Goal: Information Seeking & Learning: Compare options

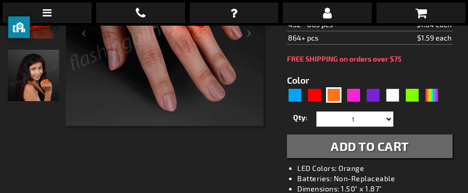
scroll to position [246, 0]
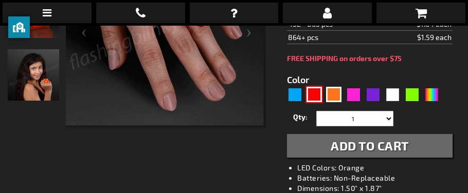
click at [311, 88] on div "Red" at bounding box center [314, 94] width 15 height 15
type input "5641"
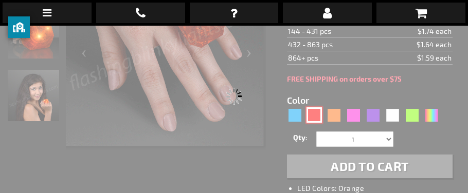
scroll to position [185, 0]
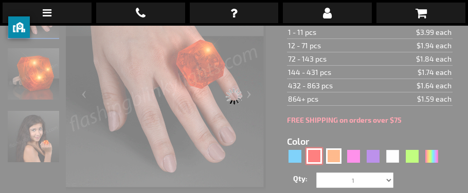
type input "11307-RD"
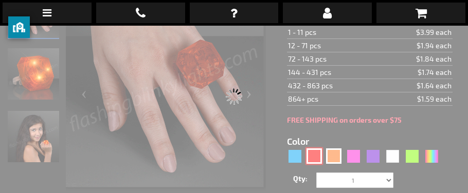
type input "Customize - Huge Red Gem Lighted Rings - ITEM NO: 11307-RD"
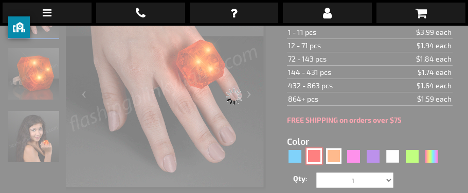
select select
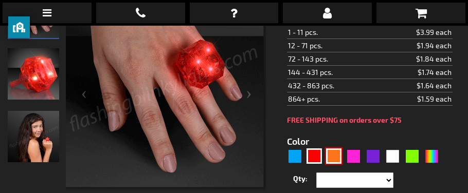
click at [333, 150] on div "Orange" at bounding box center [333, 156] width 15 height 15
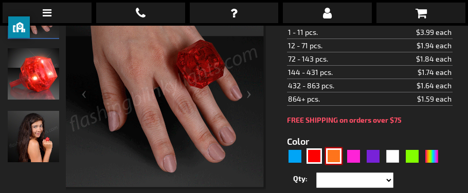
type input "5637"
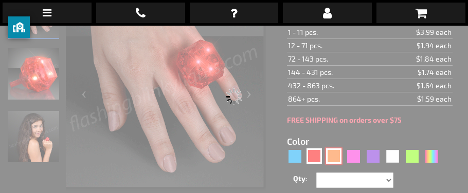
type input "11307-OR"
type input "Customize - Huge Orange Gem Lighted Rings - ITEM NO: 11307-OR"
select select
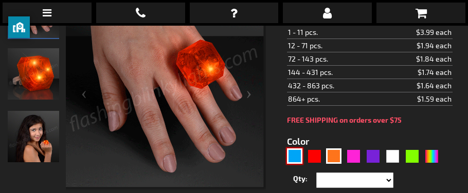
click at [296, 154] on div "Blue" at bounding box center [294, 156] width 15 height 15
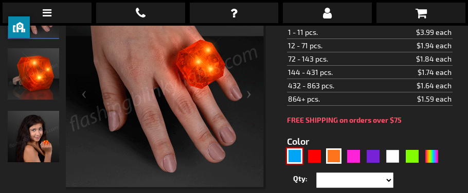
type input "5629"
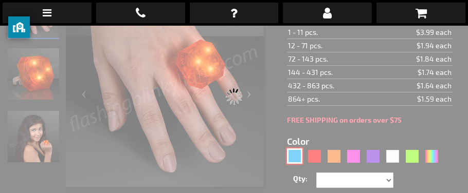
type input "11307-BL"
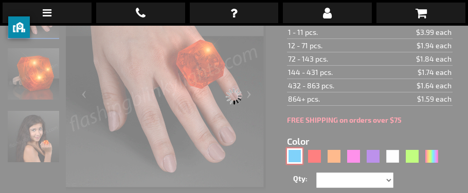
type input "Customize - Huge Blue Gem Lighted Rings - ITEM NO: 11307-BL"
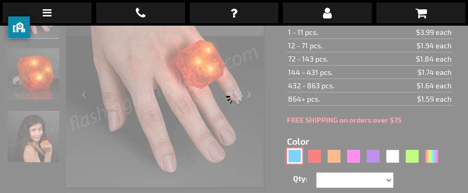
select select
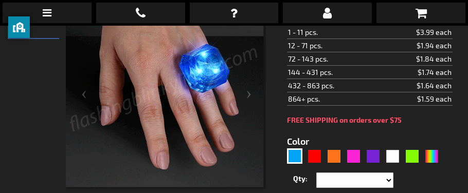
click at [323, 159] on div "5629" at bounding box center [365, 157] width 156 height 16
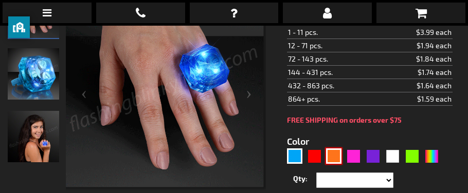
click at [333, 154] on div "Orange" at bounding box center [333, 156] width 15 height 15
type input "5637"
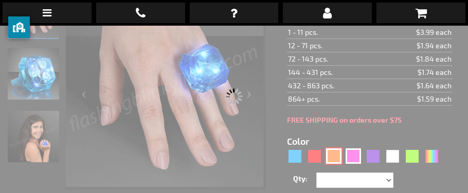
type input "11307-OR"
type input "Customize - Huge Orange Gem Lighted Rings - ITEM NO: 11307-OR"
select select
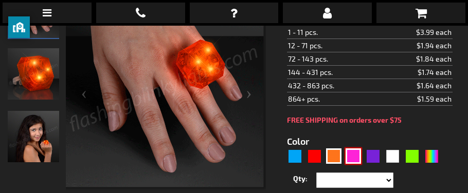
click at [351, 160] on div "Pink" at bounding box center [353, 156] width 15 height 15
type input "5639"
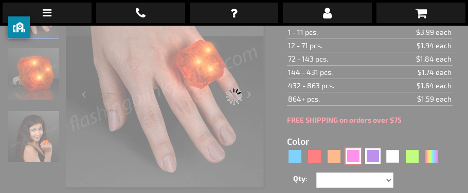
type input "11307-PK"
type input "Customize - Huge Pink Gem Lighted Rings - ITEM NO: 11307-PK"
select select
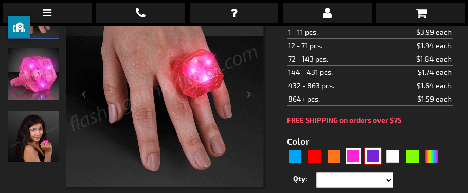
click at [371, 158] on div "Purple" at bounding box center [372, 156] width 15 height 15
type input "5640"
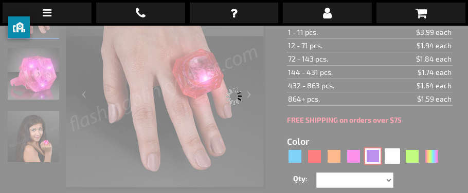
type input "11307-PR"
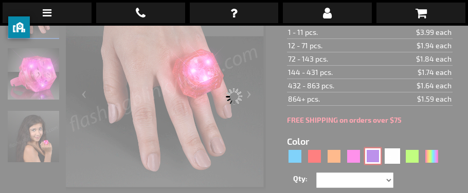
type input "Customize - Huge Purple Gem Lighted Rings - ITEM NO: 11307-PR"
select select
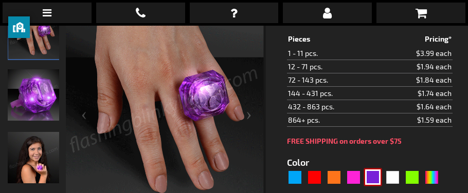
scroll to position [164, 0]
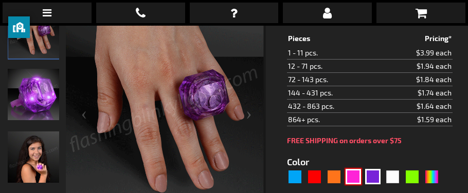
click at [349, 171] on div "Pink" at bounding box center [353, 176] width 15 height 15
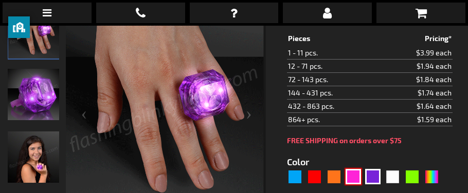
type input "5639"
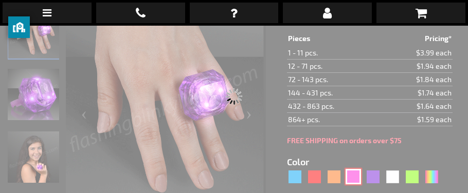
type input "11307-PK"
type input "Customize - Huge Pink Gem Lighted Rings - ITEM NO: 11307-PK"
select select
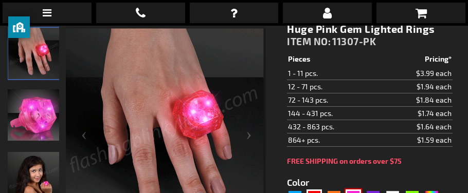
scroll to position [164, 0]
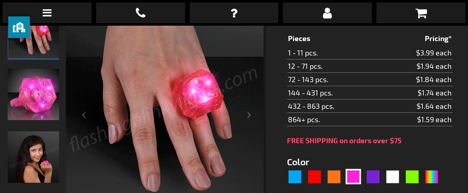
click at [302, 175] on div "5639" at bounding box center [365, 177] width 156 height 16
click at [297, 174] on div "Blue" at bounding box center [294, 176] width 15 height 15
type input "5629"
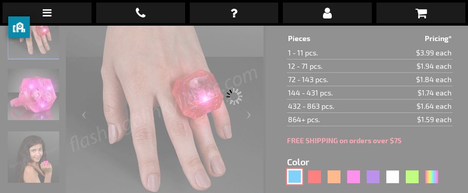
type input "11307-BL"
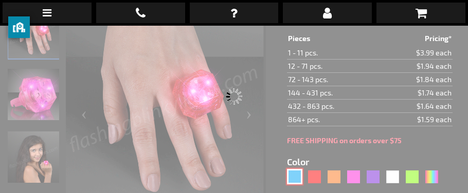
type input "Customize - Huge Blue Gem Lighted Rings - ITEM NO: 11307-BL"
select select
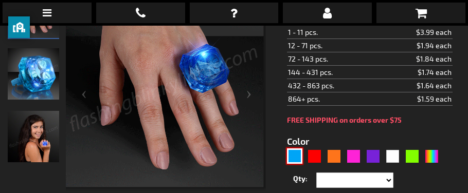
scroll to position [205, 0]
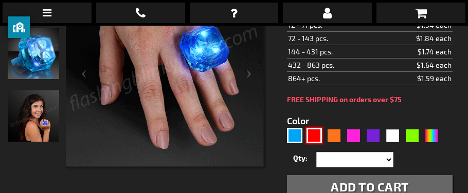
click at [312, 132] on div "Red" at bounding box center [314, 135] width 15 height 15
type input "5641"
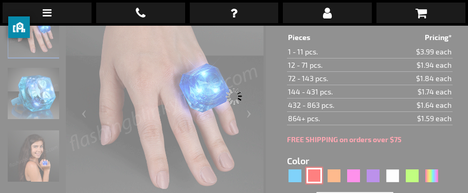
type input "11307-RD"
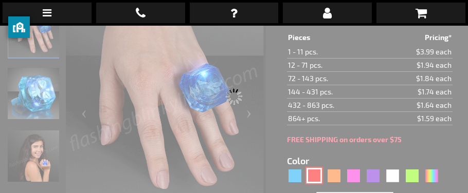
type input "Customize - Huge Red Gem Lighted Rings - ITEM NO: 11307-RD"
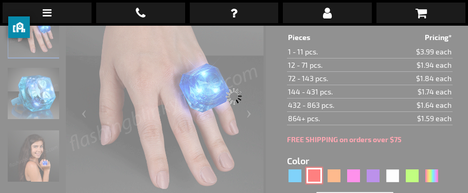
select select
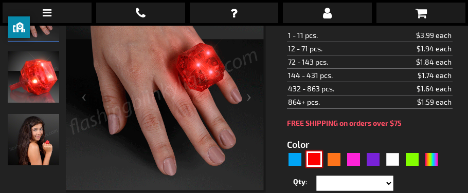
scroll to position [205, 0]
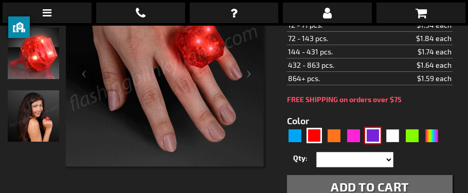
click at [366, 135] on div "Purple" at bounding box center [372, 135] width 15 height 15
type input "5640"
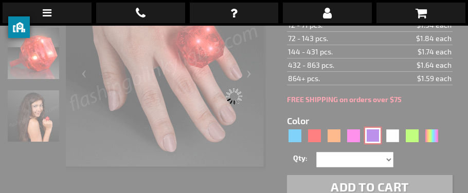
type input "11307-PR"
type input "Customize - Huge Purple Gem Lighted Rings - ITEM NO: 11307-PR"
select select
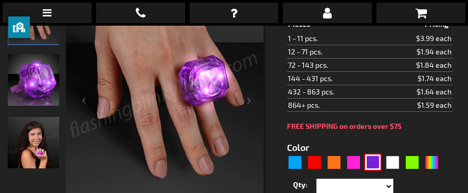
scroll to position [185, 0]
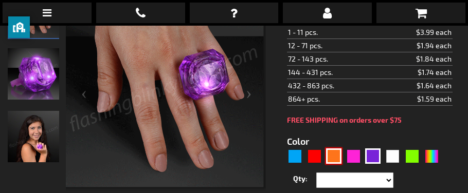
click at [332, 151] on div "Orange" at bounding box center [333, 156] width 15 height 15
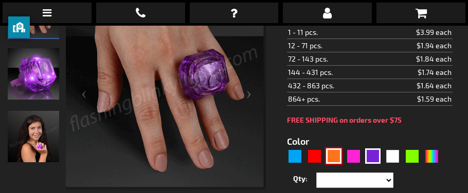
type input "5637"
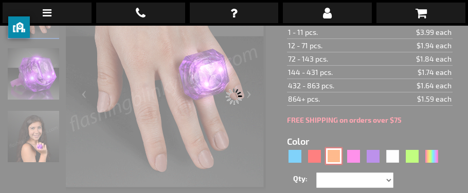
type input "11307-OR"
type input "Customize - Huge Orange Gem Lighted Rings - ITEM NO: 11307-OR"
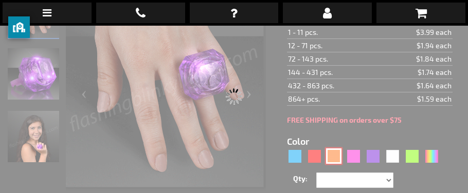
select select
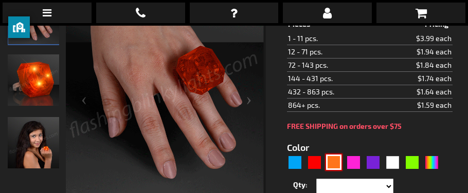
scroll to position [205, 0]
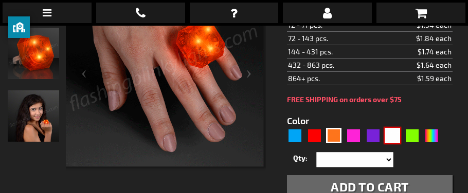
click at [390, 132] on div "White" at bounding box center [392, 135] width 15 height 15
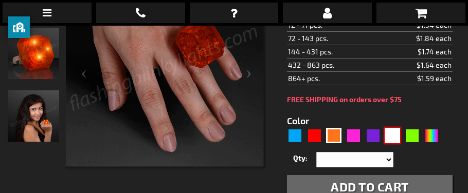
type input "5646"
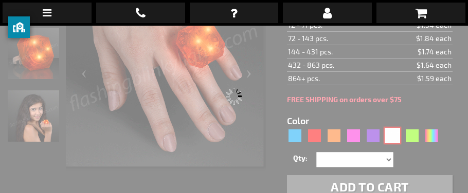
type input "11307-WT"
type input "Customize - White Princess-Cut Huge Diamond Lighted Rings - ITEM NO: 11307-WT"
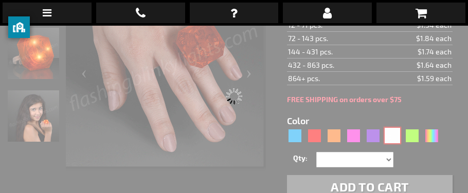
select select
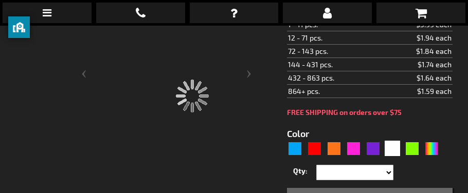
click at [352, 111] on div "FREE SHIPPING on orders over $75" at bounding box center [370, 113] width 166 height 8
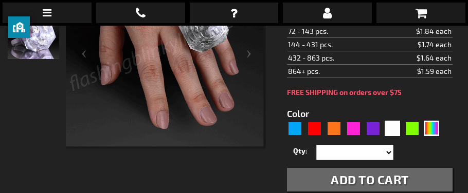
scroll to position [226, 0]
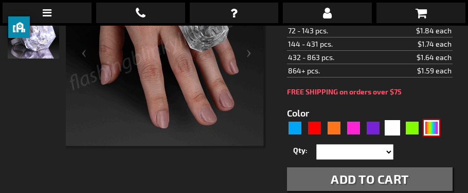
click at [436, 128] on div "Multicolor" at bounding box center [431, 127] width 15 height 15
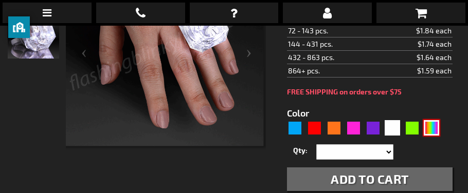
type input "5659"
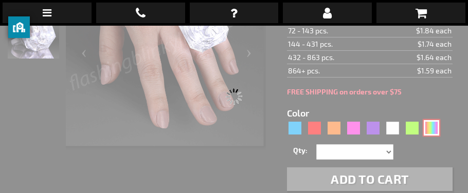
type input "11307-MLT"
type input "Customize - LED Multicolor Deluxe Gem Rings - ITEM NO: 11307-MLT"
select select
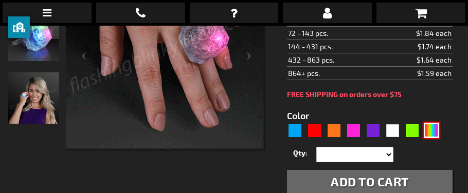
scroll to position [226, 0]
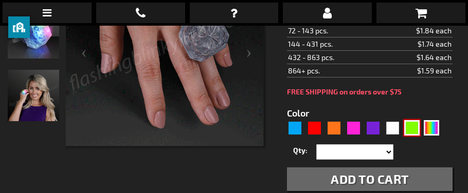
click at [410, 130] on div "Green" at bounding box center [411, 127] width 15 height 15
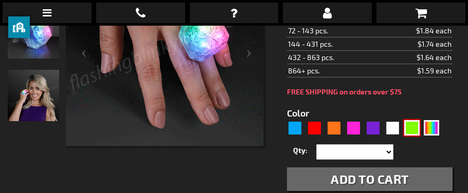
type input "5648"
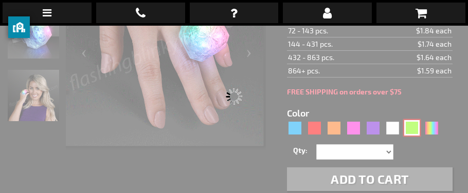
type input "11307-GN"
type input "Customize - Huge Green Gem Lighted Rings - ITEM NO: 11307-GN"
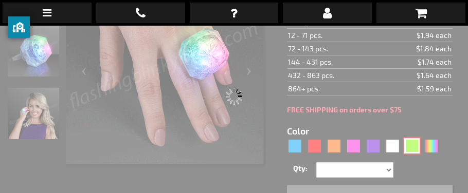
select select
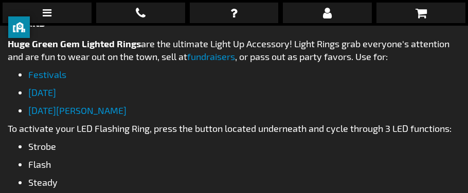
scroll to position [555, 0]
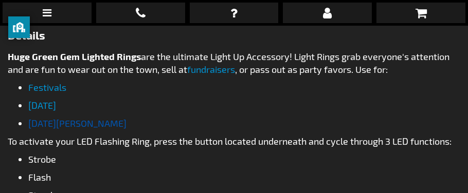
click at [46, 118] on link "[DATE][PERSON_NAME]" at bounding box center [77, 123] width 98 height 11
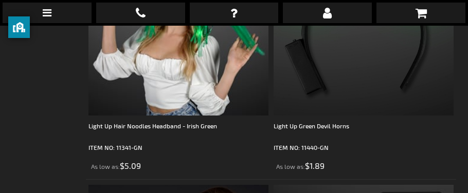
scroll to position [2940, 0]
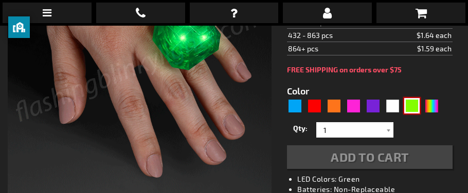
click at [412, 107] on div "Green" at bounding box center [411, 105] width 15 height 15
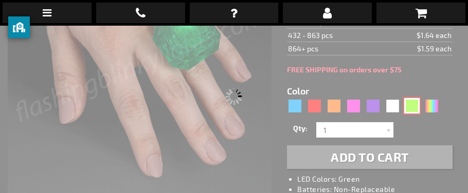
type input "5648"
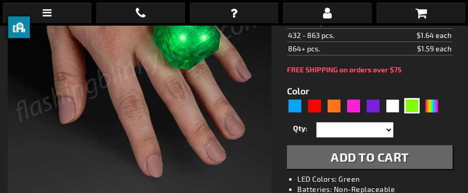
click at [355, 80] on form "Color 5648" at bounding box center [370, 121] width 166 height 95
